Goal: Book appointment/travel/reservation

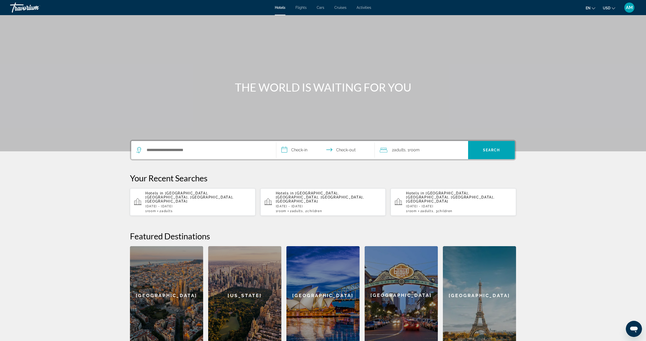
click at [299, 149] on input "**********" at bounding box center [326, 151] width 100 height 20
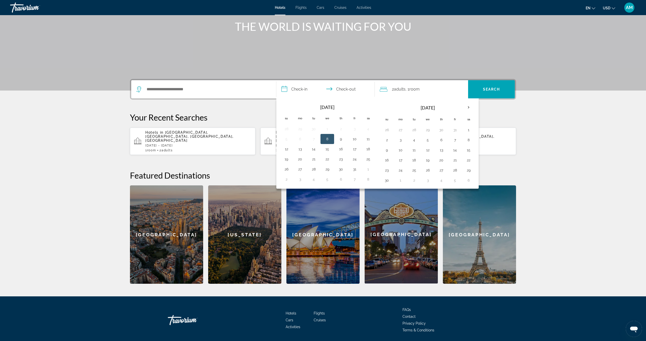
scroll to position [74, 0]
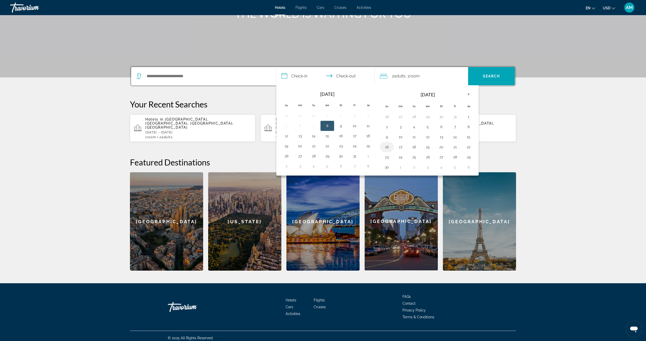
click at [386, 146] on button "16" at bounding box center [387, 147] width 8 height 7
click at [428, 147] on button "19" at bounding box center [428, 147] width 8 height 7
type input "**********"
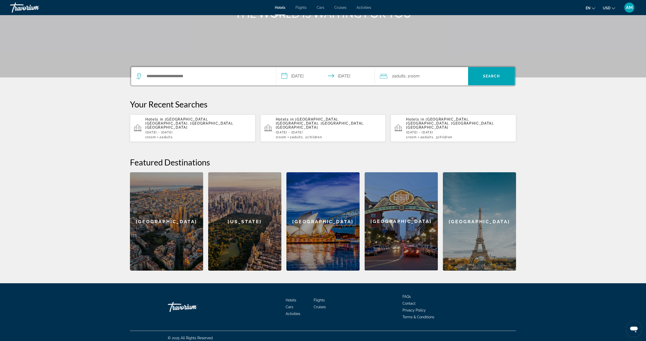
click at [427, 78] on div "2 Adult Adults , 1 Room rooms" at bounding box center [424, 76] width 88 height 7
click at [462, 109] on icon "Increment children" at bounding box center [460, 109] width 5 height 6
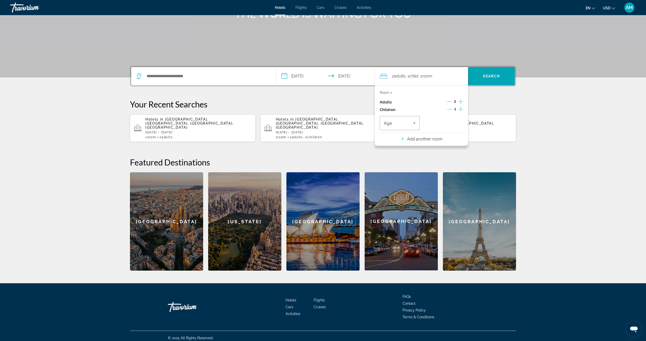
click at [462, 109] on icon "Increment children" at bounding box center [460, 109] width 5 height 6
click at [413, 123] on icon "Travelers: 2 adults, 3 children" at bounding box center [414, 123] width 6 height 6
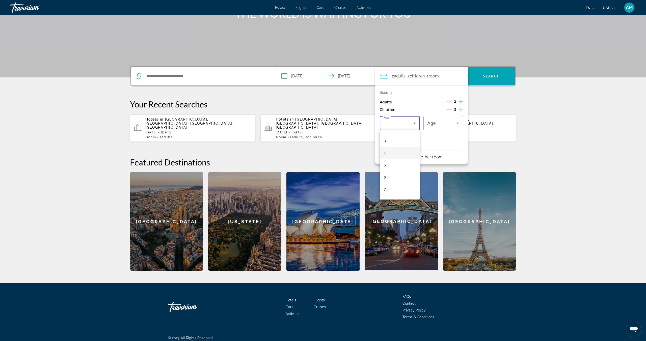
scroll to position [35, 0]
click at [393, 177] on mat-option "6" at bounding box center [400, 176] width 40 height 12
click at [442, 122] on div "6" at bounding box center [441, 123] width 29 height 6
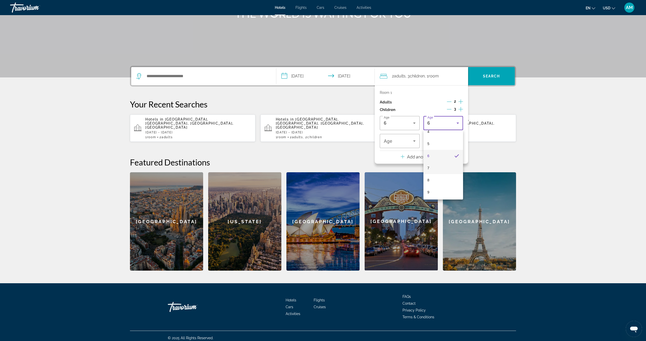
scroll to position [56, 0]
click at [441, 180] on mat-option "8" at bounding box center [443, 179] width 40 height 12
click at [393, 142] on div "8" at bounding box center [398, 141] width 29 height 6
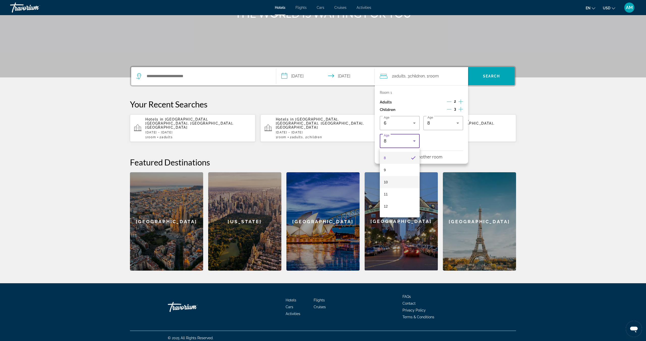
scroll to position [95, 0]
click at [399, 183] on mat-option "10" at bounding box center [400, 182] width 40 height 12
click at [496, 94] on div "**********" at bounding box center [323, 168] width 406 height 205
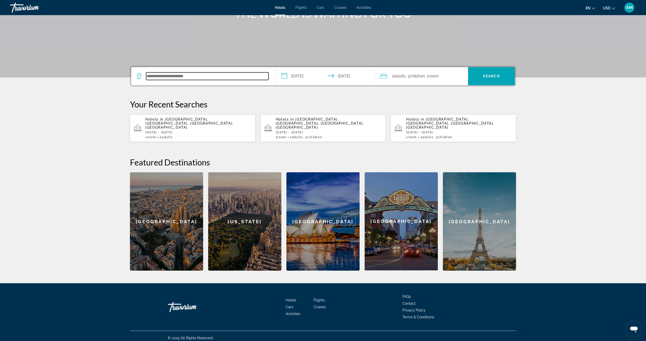
click at [150, 78] on input "Search hotel destination" at bounding box center [207, 76] width 122 height 8
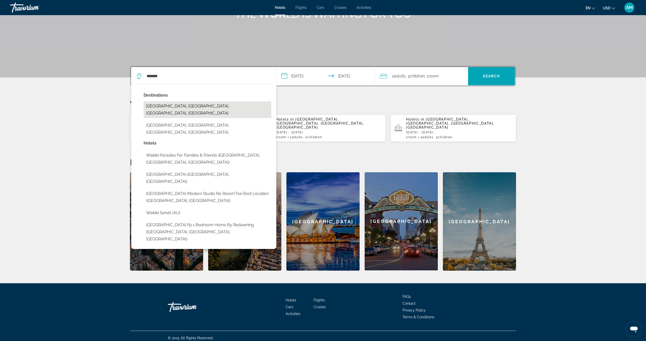
click at [189, 107] on button "Waikiki Beach, Oahu Island, HI, United States" at bounding box center [208, 109] width 128 height 17
type input "**********"
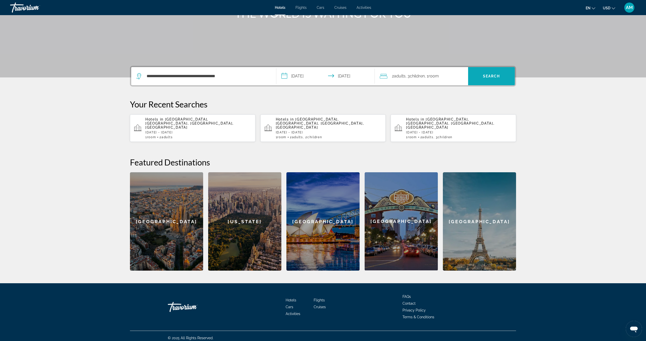
click at [494, 79] on span "Search" at bounding box center [491, 76] width 47 height 12
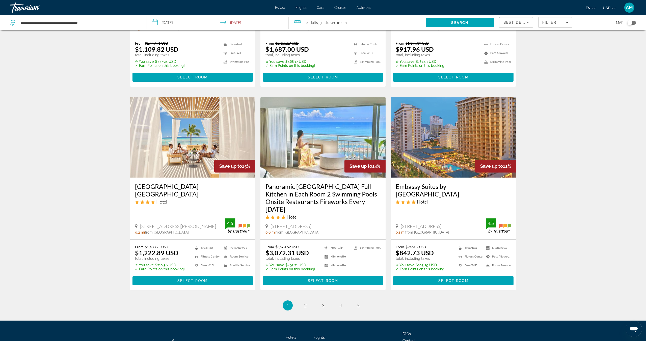
scroll to position [525, 0]
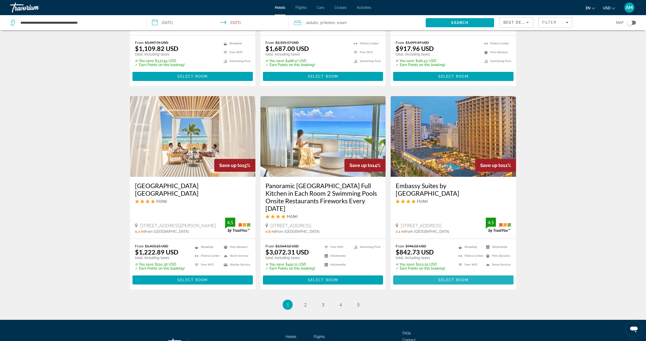
click at [462, 278] on span "Select Room" at bounding box center [453, 280] width 30 height 4
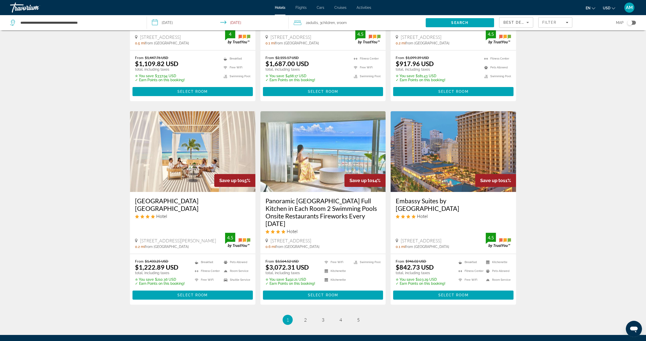
scroll to position [550, 0]
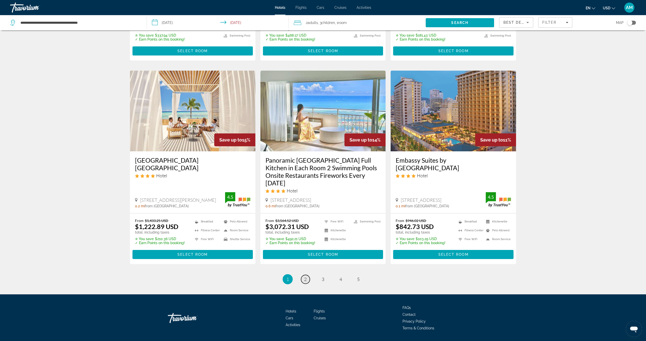
click at [305, 276] on span "2" at bounding box center [305, 279] width 3 height 6
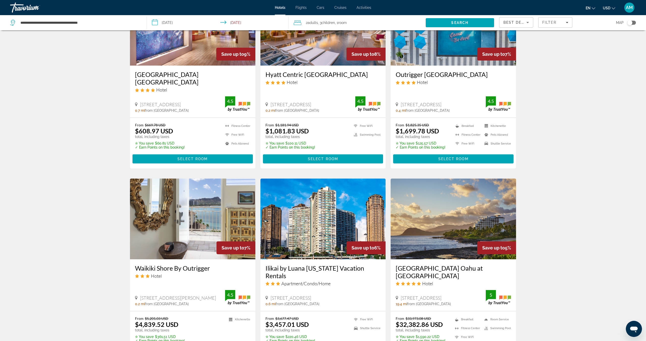
scroll to position [257, 0]
click at [185, 157] on span "Select Room" at bounding box center [192, 159] width 30 height 4
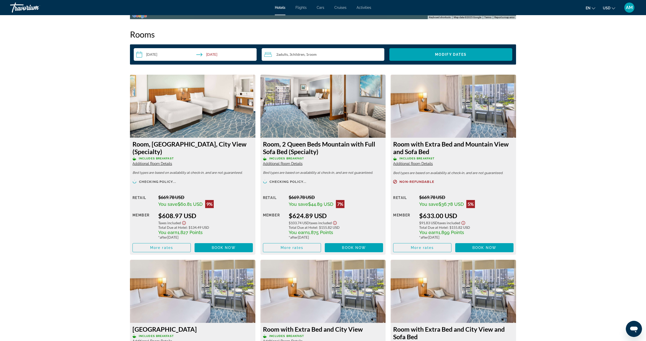
scroll to position [640, 0]
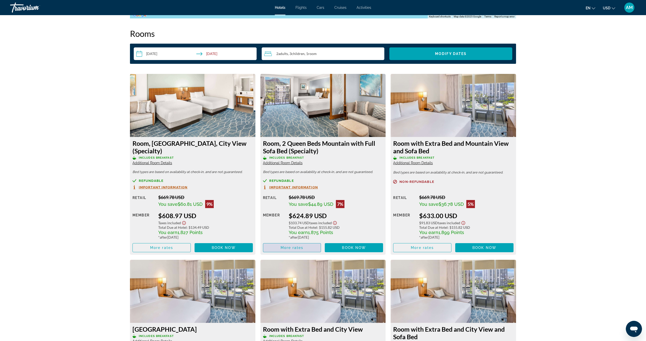
click at [306, 248] on span "Main content" at bounding box center [292, 248] width 58 height 12
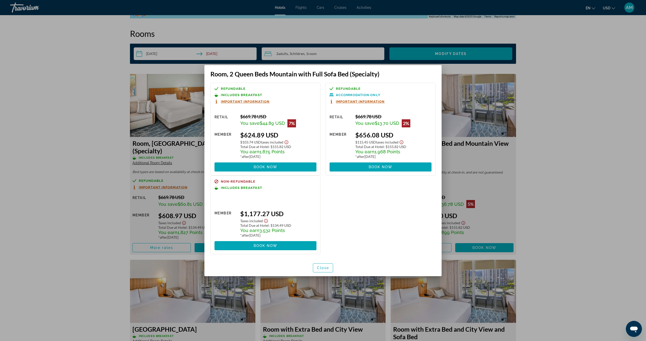
click at [254, 103] on div "Refundable Includes Breakfast Important Information Retail $669.78 USD You save…" at bounding box center [265, 129] width 110 height 93
click at [239, 101] on span "Important Information" at bounding box center [245, 101] width 49 height 3
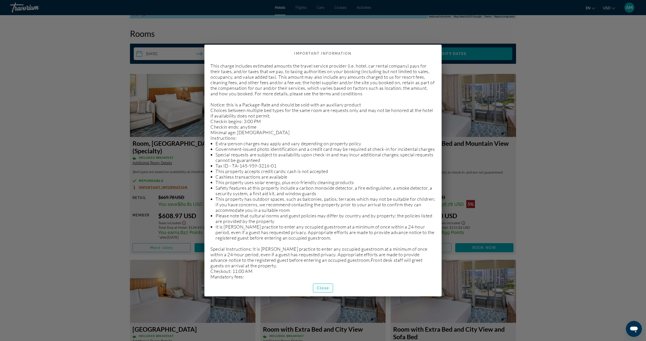
click at [328, 287] on span "Close" at bounding box center [323, 288] width 12 height 4
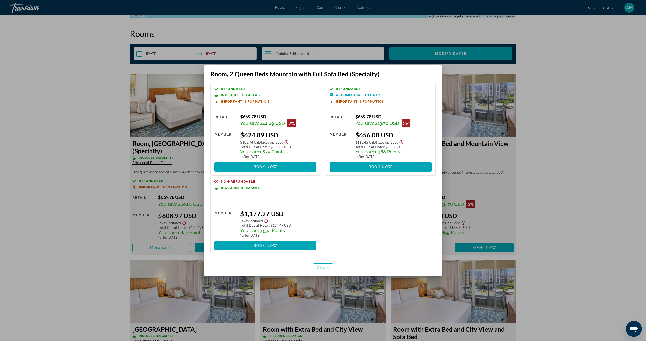
click at [70, 76] on div at bounding box center [323, 170] width 646 height 341
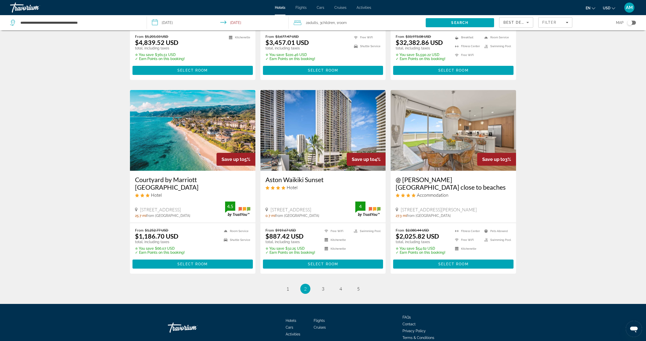
scroll to position [543, 0]
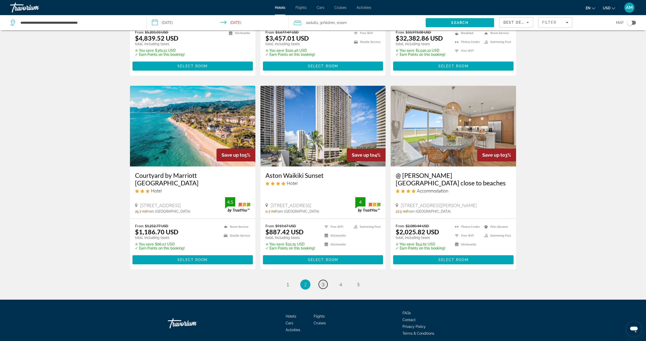
click at [322, 282] on span "3" at bounding box center [323, 285] width 3 height 6
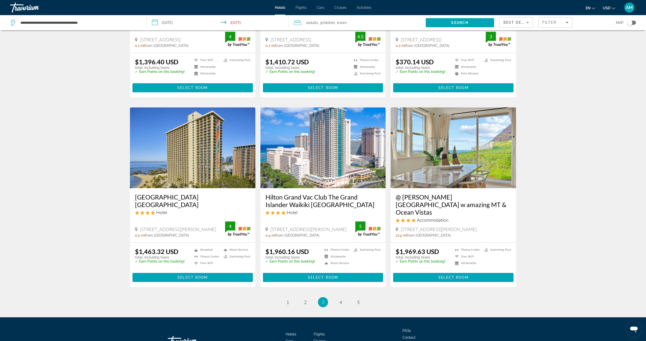
scroll to position [519, 0]
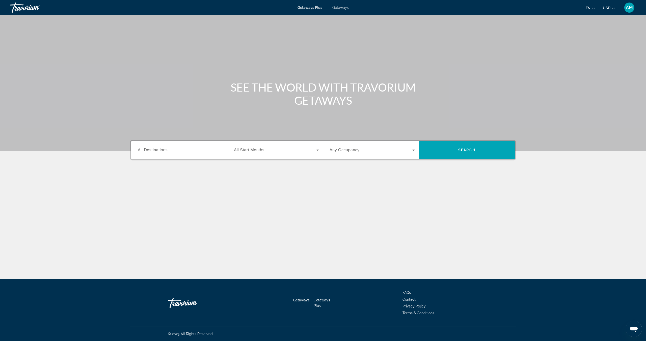
click at [154, 149] on span "All Destinations" at bounding box center [153, 150] width 30 height 4
click at [154, 149] on input "Destination All Destinations" at bounding box center [180, 150] width 85 height 6
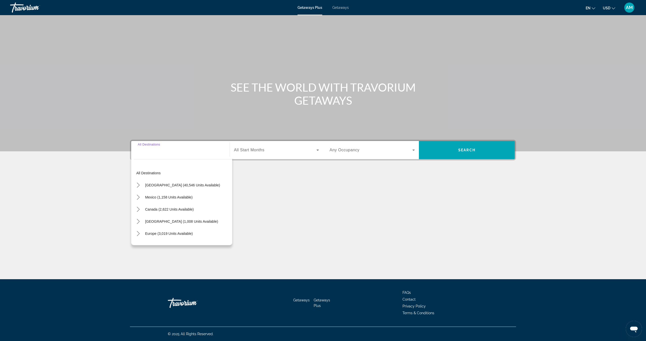
click at [152, 149] on input "Destination All Destinations" at bounding box center [180, 150] width 85 height 6
click at [158, 186] on span "[GEOGRAPHIC_DATA] (40,546 units available)" at bounding box center [182, 185] width 75 height 4
type input "**********"
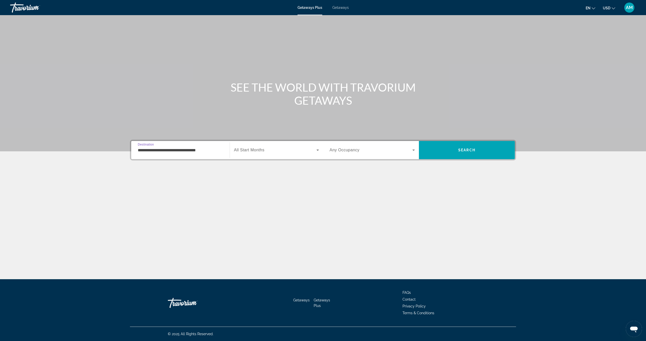
click at [262, 150] on span "All Start Months" at bounding box center [249, 150] width 31 height 4
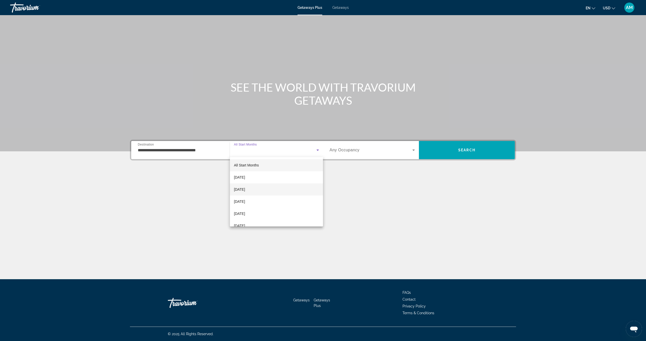
click at [245, 189] on span "[DATE]" at bounding box center [239, 189] width 11 height 6
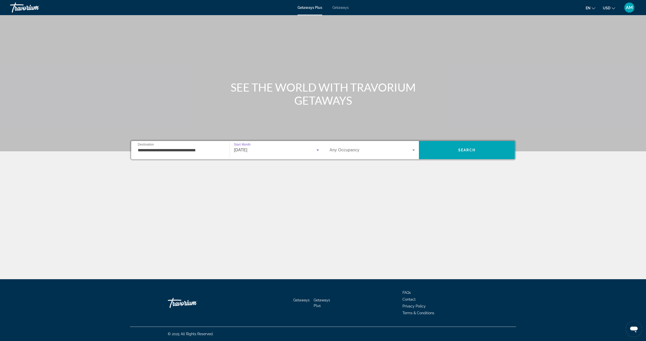
click at [345, 151] on span "Any Occupancy" at bounding box center [344, 150] width 30 height 4
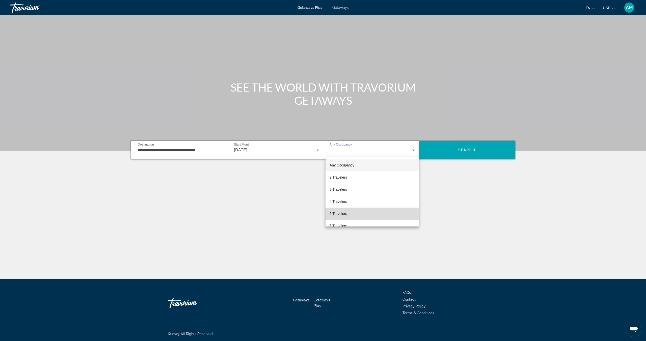
click at [345, 214] on span "5 Travelers" at bounding box center [337, 214] width 17 height 6
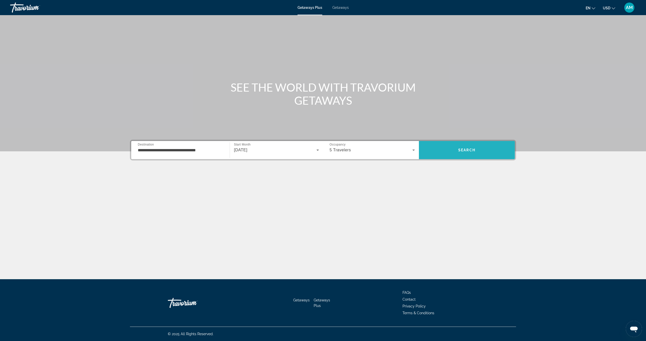
click at [467, 148] on span "Search" at bounding box center [466, 150] width 17 height 4
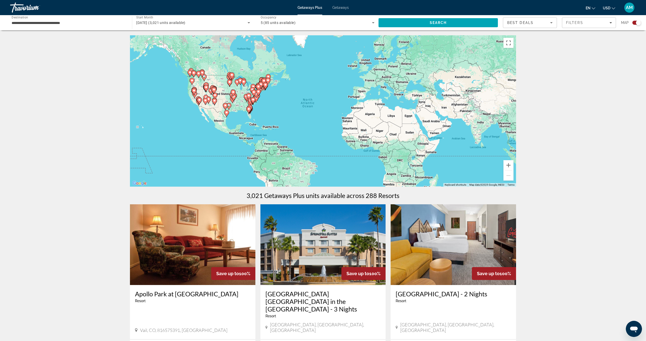
click at [139, 129] on div "To activate drag with keyboard, press Alt + Enter. Once in keyboard drag state,…" at bounding box center [323, 110] width 386 height 151
click at [506, 166] on button "Zoom in" at bounding box center [508, 165] width 10 height 10
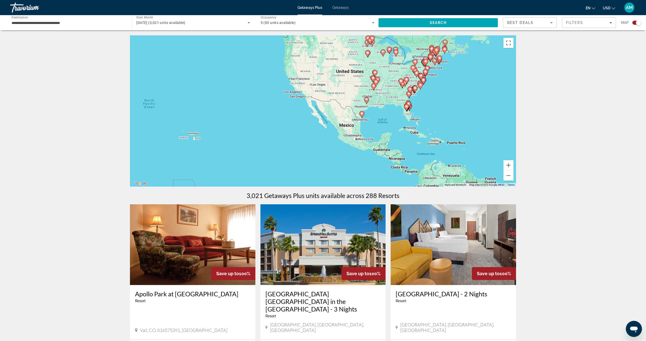
drag, startPoint x: 173, startPoint y: 117, endPoint x: 402, endPoint y: 110, distance: 228.9
click at [402, 110] on div "To activate drag with keyboard, press Alt + Enter. Once in keyboard drag state,…" at bounding box center [323, 110] width 386 height 151
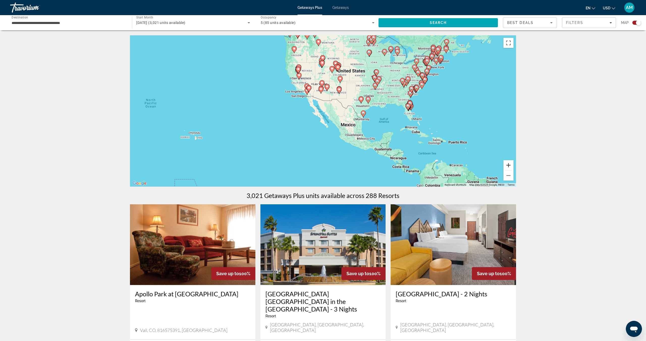
click at [507, 163] on button "Zoom in" at bounding box center [508, 165] width 10 height 10
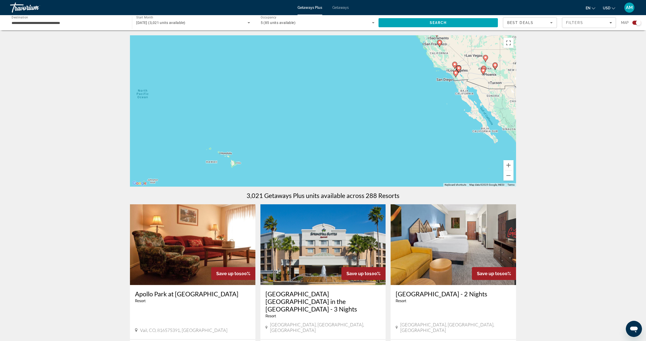
drag, startPoint x: 183, startPoint y: 110, endPoint x: 348, endPoint y: 109, distance: 164.7
click at [348, 109] on div "To activate drag with keyboard, press Alt + Enter. Once in keyboard drag state,…" at bounding box center [323, 110] width 386 height 151
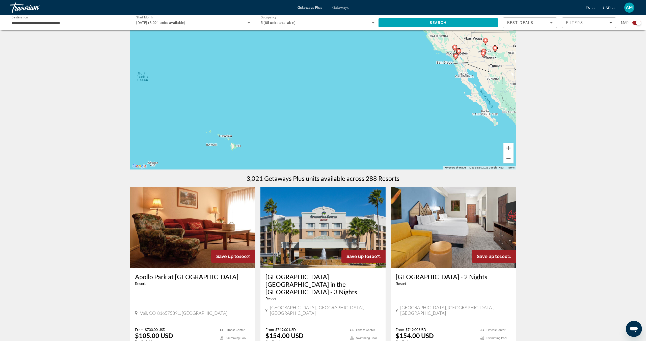
scroll to position [18, 0]
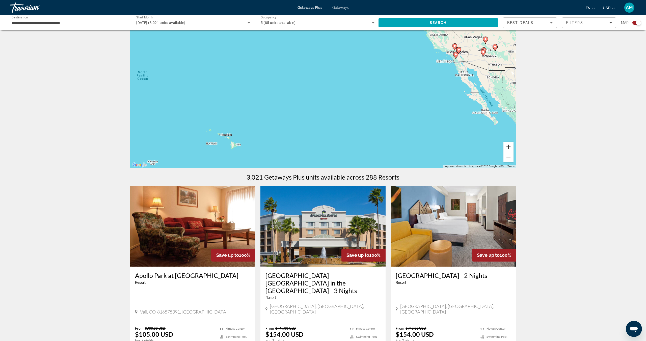
click at [507, 150] on button "Zoom in" at bounding box center [508, 147] width 10 height 10
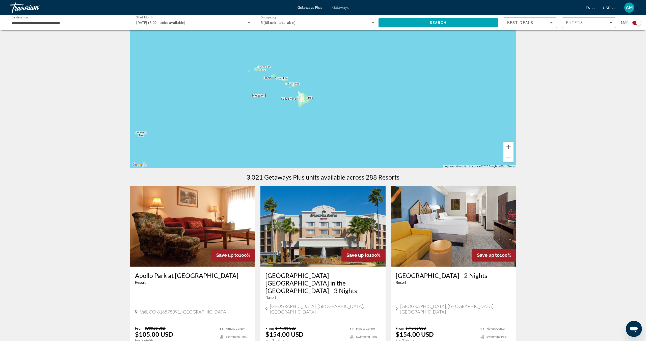
drag, startPoint x: 135, startPoint y: 141, endPoint x: 296, endPoint y: 40, distance: 189.7
click at [296, 40] on div "To activate drag with keyboard, press Alt + Enter. Once in keyboard drag state,…" at bounding box center [323, 92] width 386 height 151
click at [279, 74] on div "Main content" at bounding box center [323, 92] width 386 height 151
click at [511, 144] on button "Zoom in" at bounding box center [508, 147] width 10 height 10
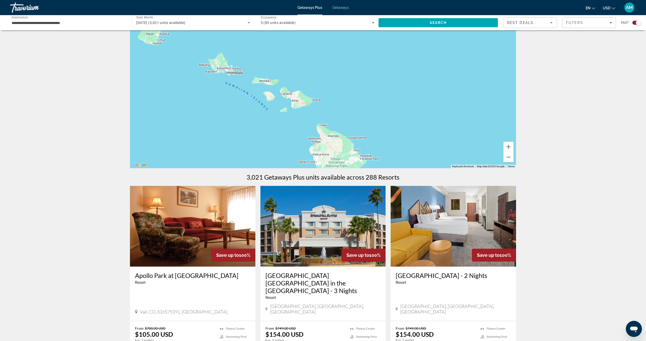
drag, startPoint x: 357, startPoint y: 113, endPoint x: 438, endPoint y: 169, distance: 98.5
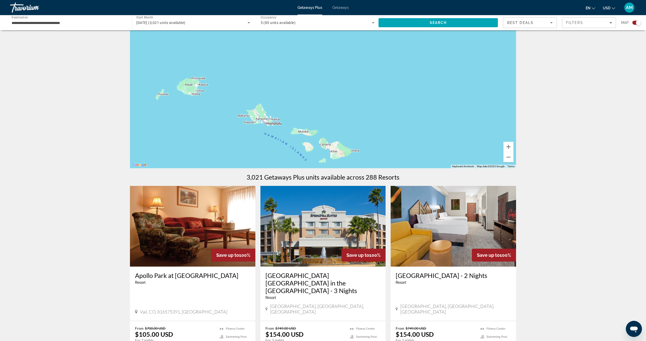
drag, startPoint x: 243, startPoint y: 110, endPoint x: 297, endPoint y: 149, distance: 66.4
click at [273, 149] on div "Main content" at bounding box center [323, 92] width 386 height 151
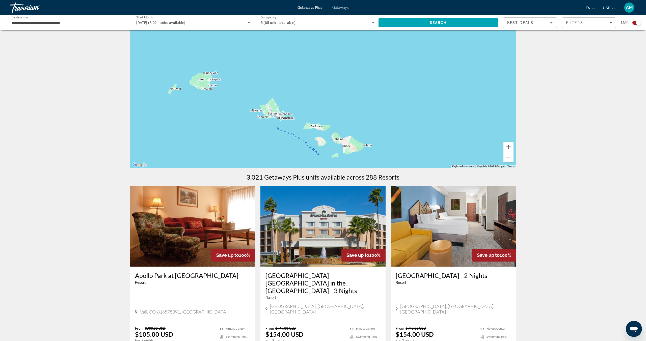
drag, startPoint x: 348, startPoint y: 136, endPoint x: 354, endPoint y: 131, distance: 8.3
click at [354, 131] on div "Main content" at bounding box center [323, 92] width 386 height 151
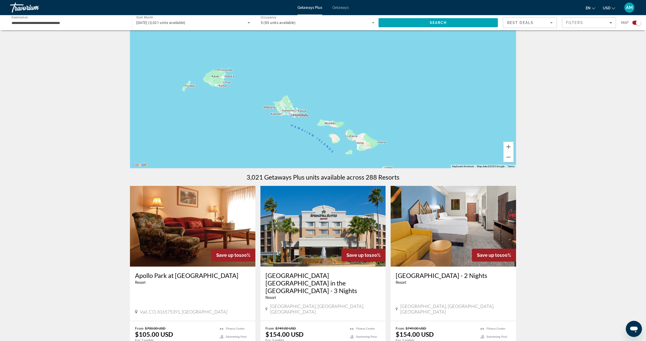
drag, startPoint x: 366, startPoint y: 129, endPoint x: 371, endPoint y: 128, distance: 5.5
click at [371, 128] on div "Main content" at bounding box center [323, 92] width 386 height 151
click at [509, 145] on button "Zoom in" at bounding box center [508, 147] width 10 height 10
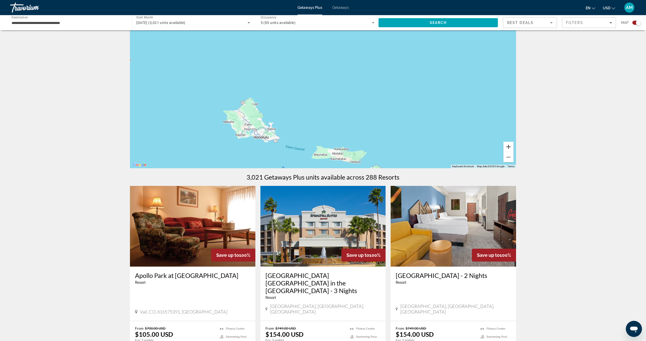
click at [509, 145] on button "Zoom in" at bounding box center [508, 147] width 10 height 10
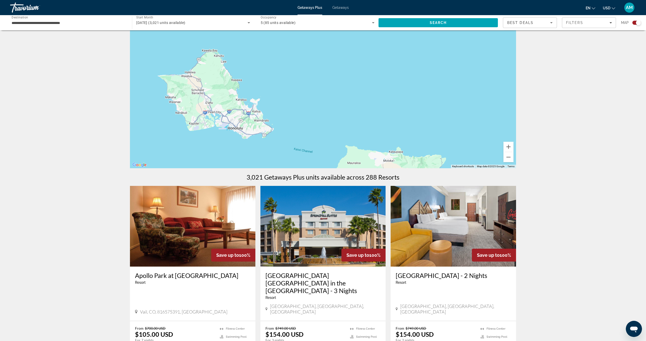
drag, startPoint x: 309, startPoint y: 145, endPoint x: 345, endPoint y: 92, distance: 64.6
click at [345, 91] on div "Main content" at bounding box center [323, 92] width 386 height 151
click at [507, 147] on button "Zoom in" at bounding box center [508, 147] width 10 height 10
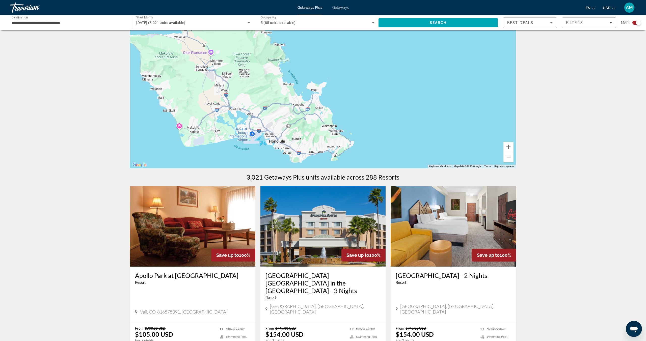
drag, startPoint x: 324, startPoint y: 115, endPoint x: 437, endPoint y: 98, distance: 114.2
click at [437, 98] on div "Main content" at bounding box center [323, 92] width 386 height 151
click at [510, 148] on button "Zoom in" at bounding box center [508, 147] width 10 height 10
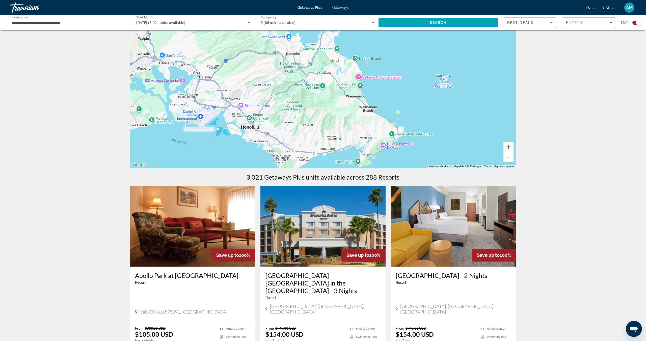
drag, startPoint x: 402, startPoint y: 135, endPoint x: 422, endPoint y: 71, distance: 67.0
click at [422, 71] on div "Main content" at bounding box center [323, 92] width 386 height 151
click at [511, 148] on button "Zoom in" at bounding box center [508, 147] width 10 height 10
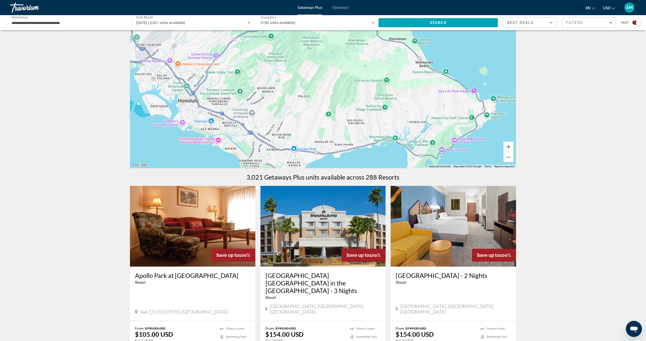
drag, startPoint x: 437, startPoint y: 110, endPoint x: 448, endPoint y: 48, distance: 62.6
click at [448, 48] on div "Main content" at bounding box center [323, 92] width 386 height 151
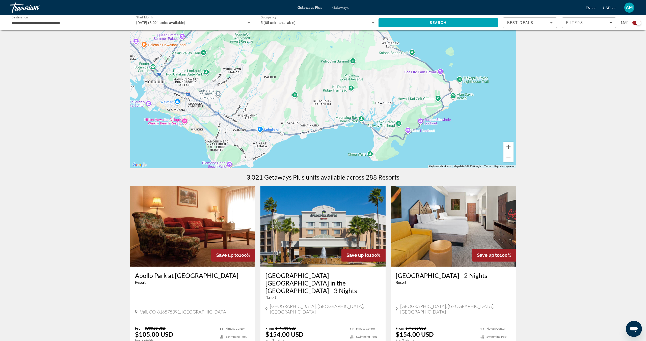
drag, startPoint x: 468, startPoint y: 67, endPoint x: 438, endPoint y: 49, distance: 35.5
click at [438, 49] on div "Main content" at bounding box center [323, 92] width 386 height 151
click at [435, 22] on span "Search" at bounding box center [438, 23] width 17 height 4
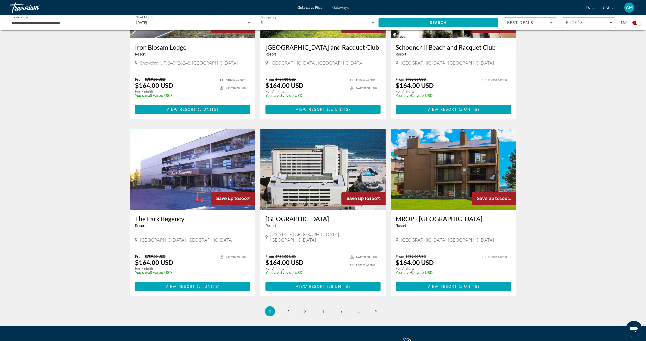
scroll to position [647, 0]
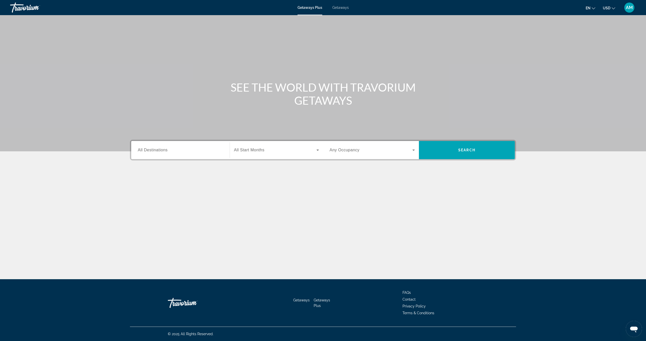
click at [341, 8] on span "Getaways" at bounding box center [340, 8] width 16 height 4
